Goal: Book appointment/travel/reservation

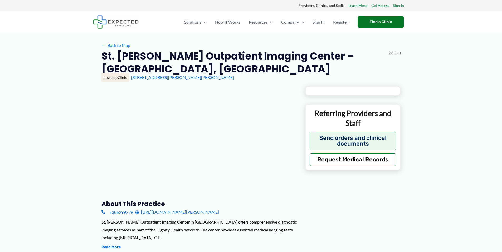
type input "**********"
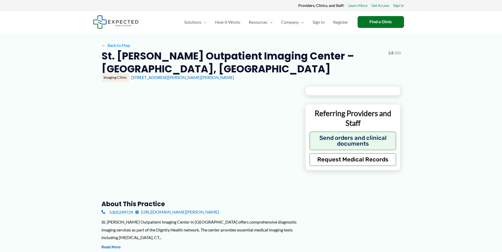
type input "**********"
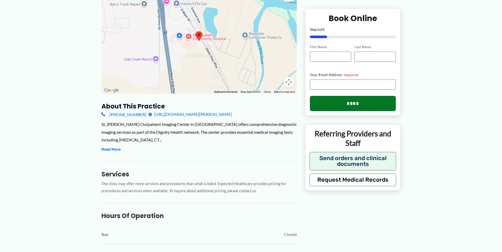
scroll to position [105, 0]
